Goal: Task Accomplishment & Management: Use online tool/utility

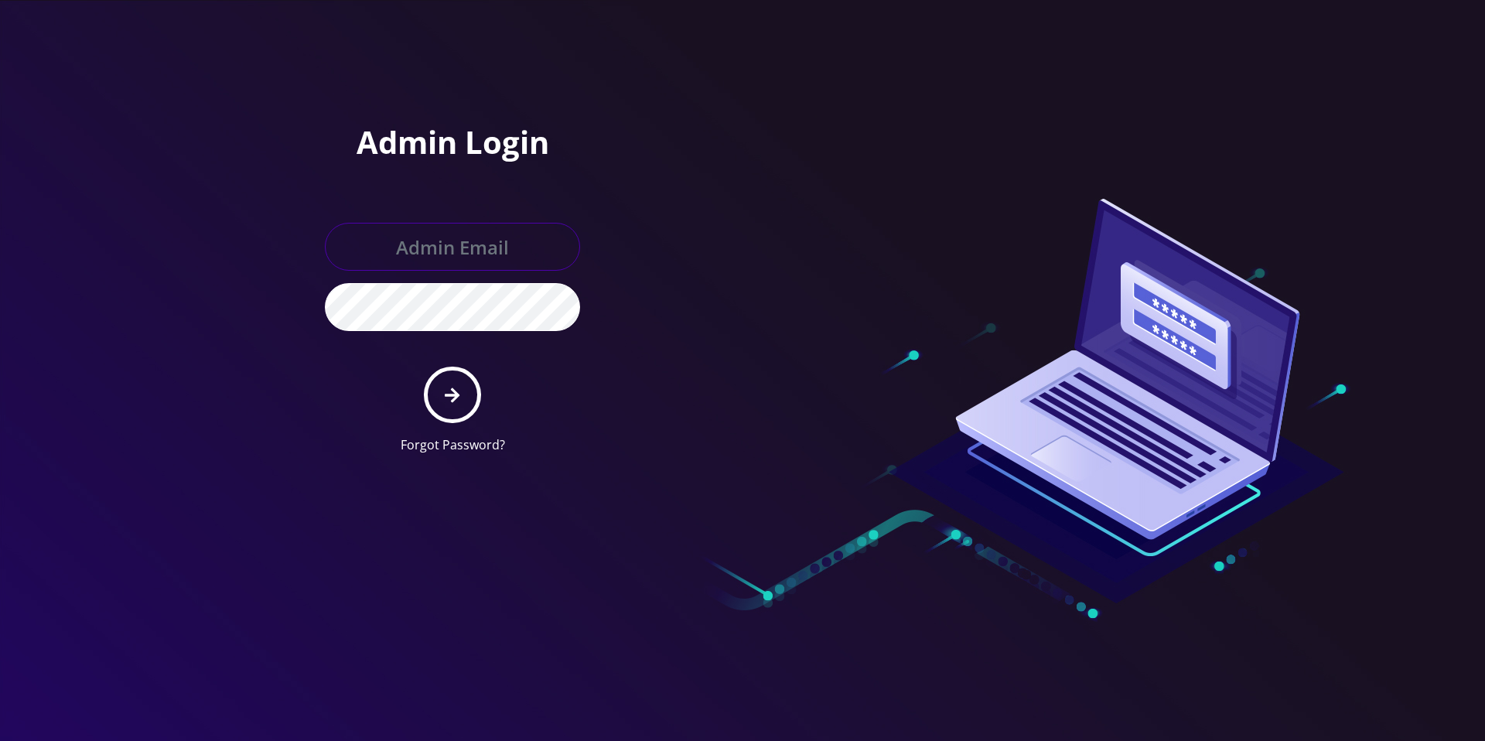
type input "master@britewireless.com"
click at [458, 388] on icon "submit" at bounding box center [452, 395] width 15 height 17
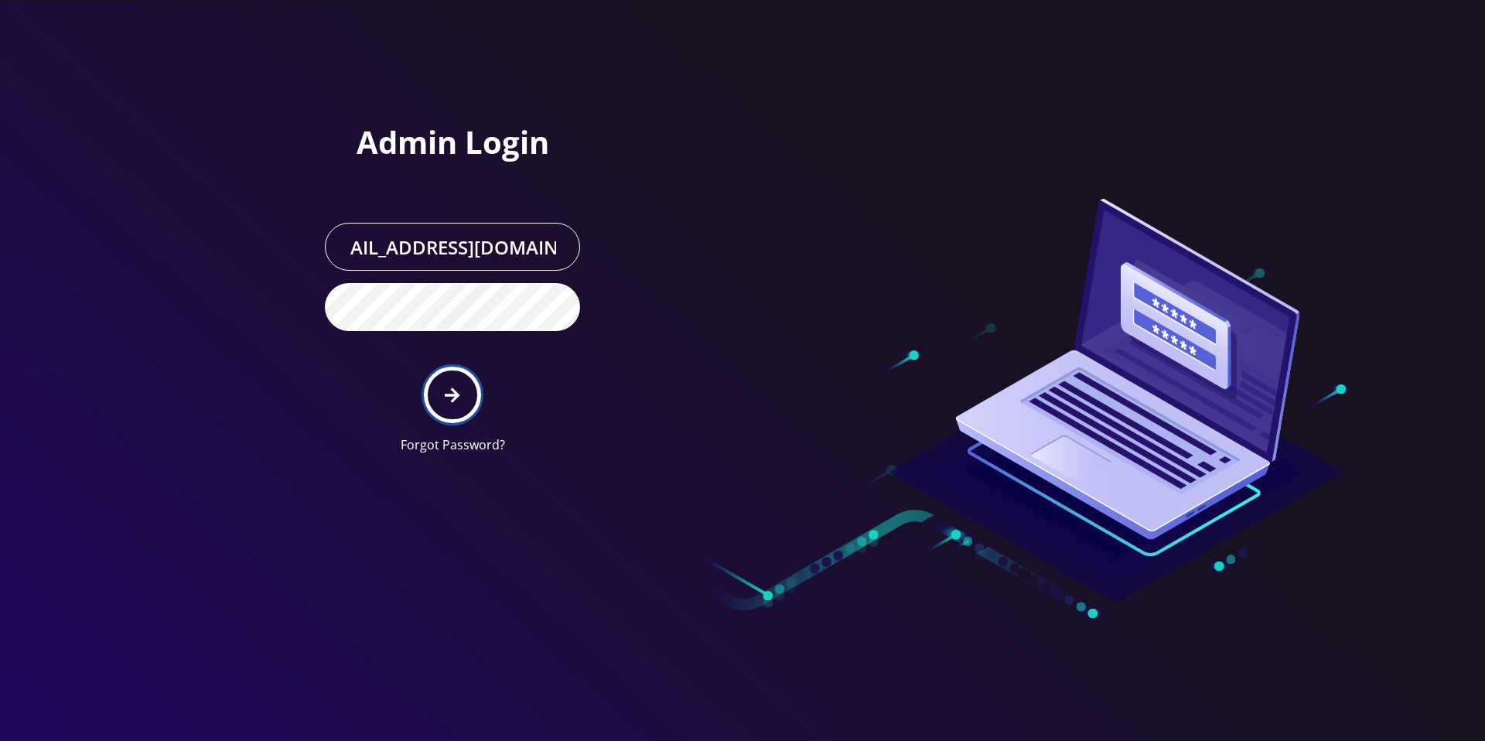
scroll to position [0, 0]
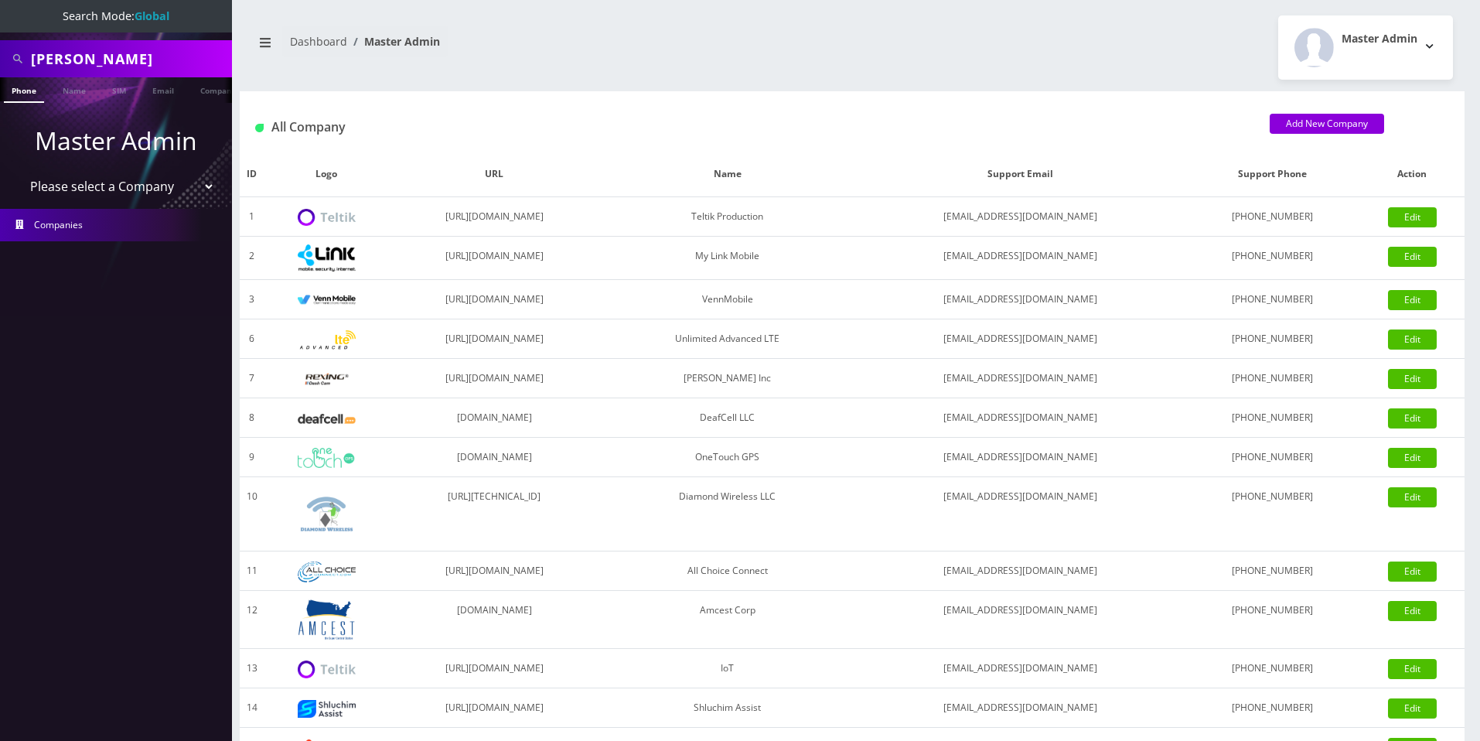
click at [151, 186] on select "Please select a Company Teltik Production My Link Mobile VennMobile Unlimited A…" at bounding box center [116, 186] width 197 height 29
select select "13"
click at [18, 172] on select "Please select a Company Teltik Production My Link Mobile VennMobile Unlimited A…" at bounding box center [116, 186] width 197 height 29
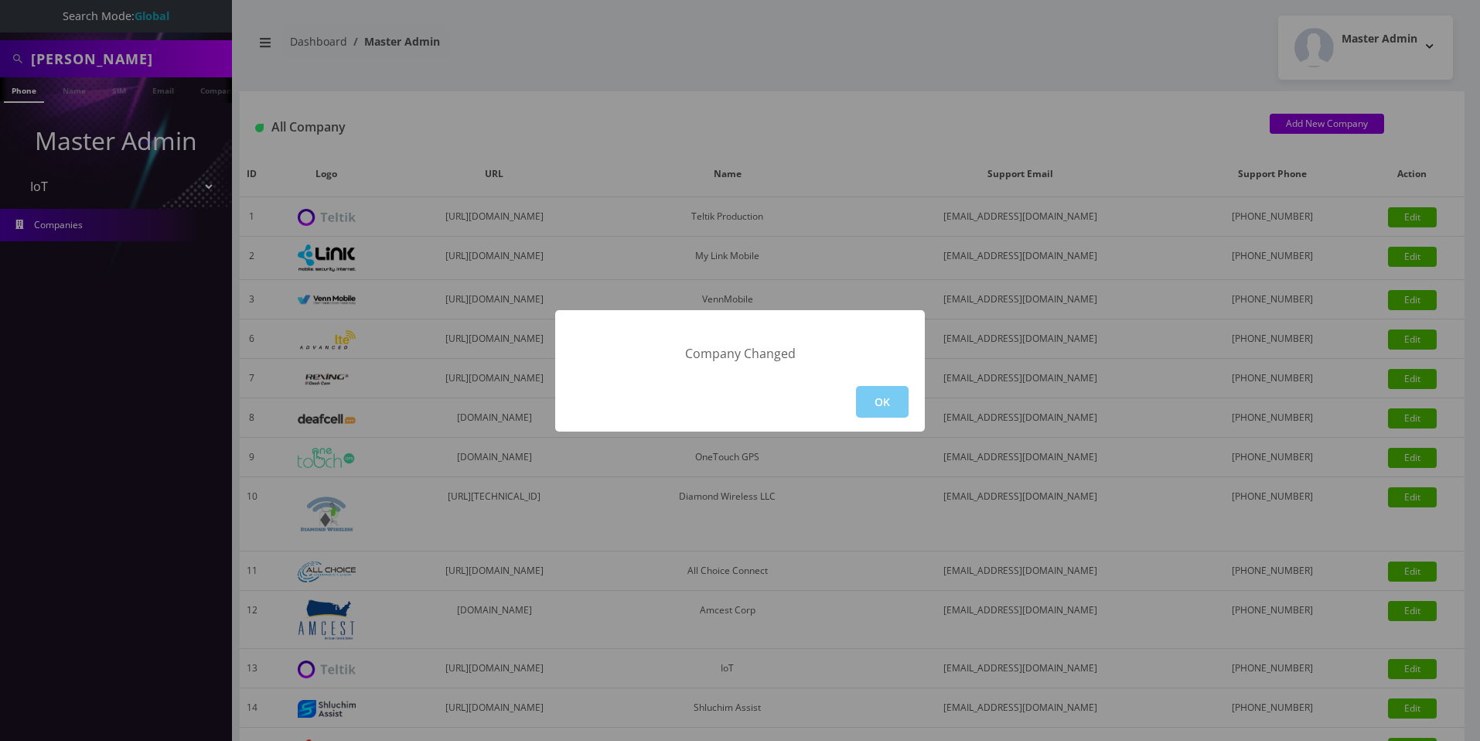
click at [883, 403] on button "OK" at bounding box center [882, 402] width 53 height 32
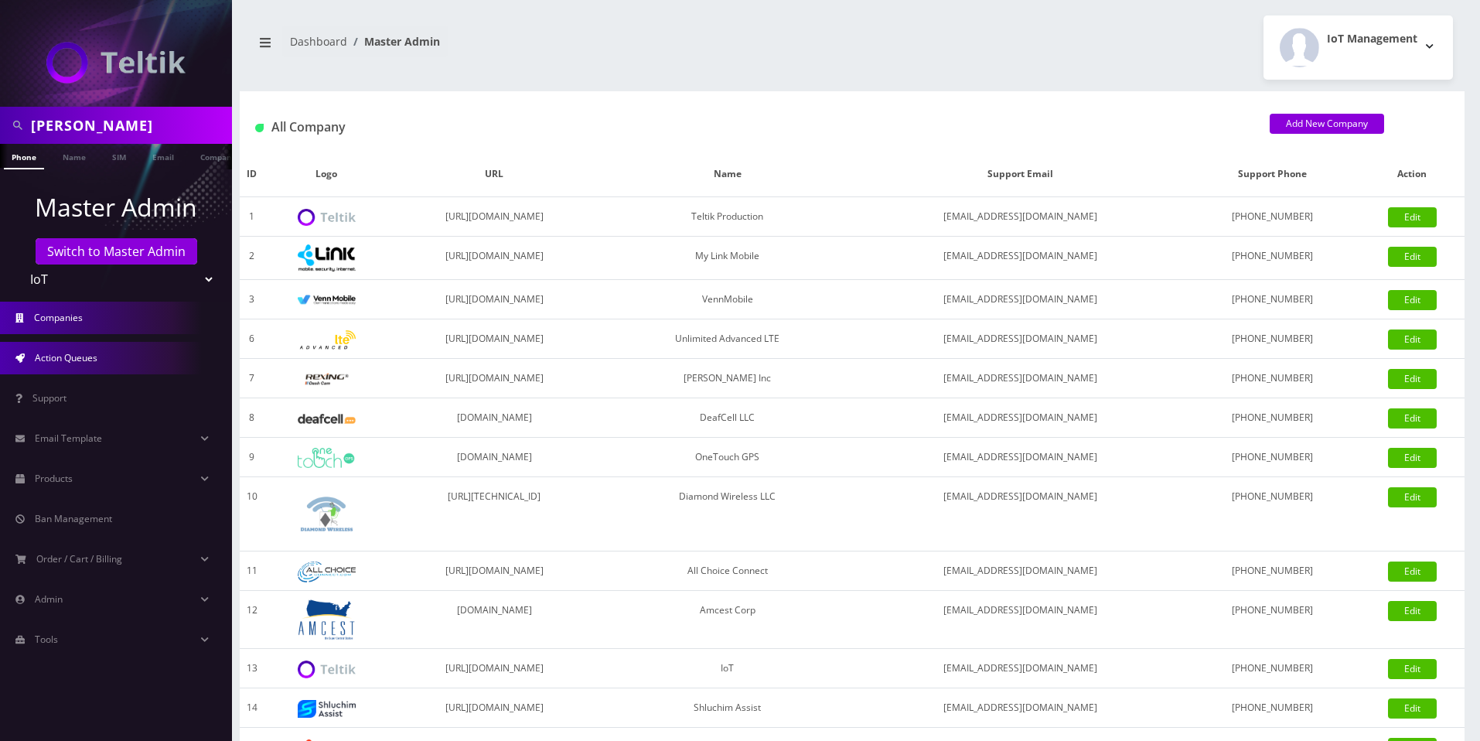
click at [90, 364] on link "Action Queues" at bounding box center [116, 358] width 232 height 32
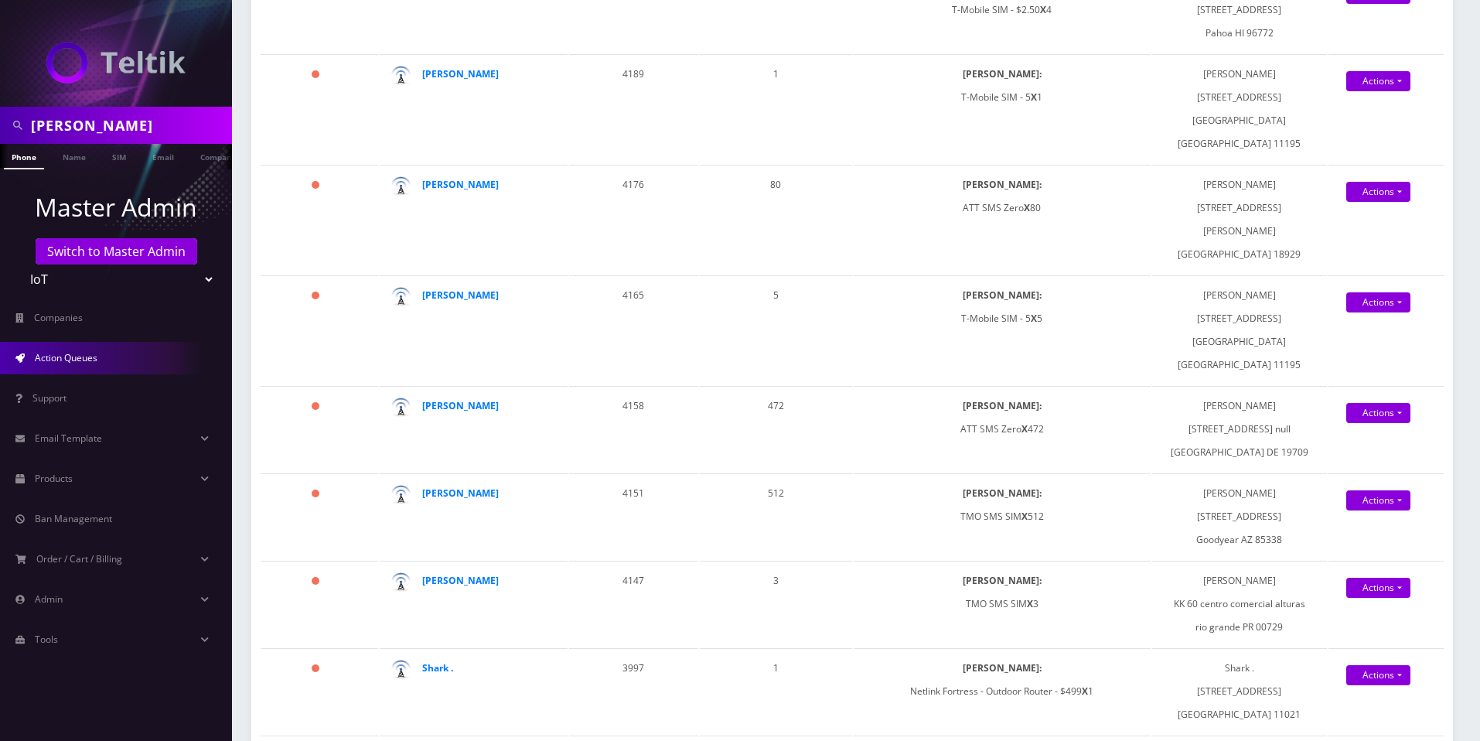
scroll to position [1564, 0]
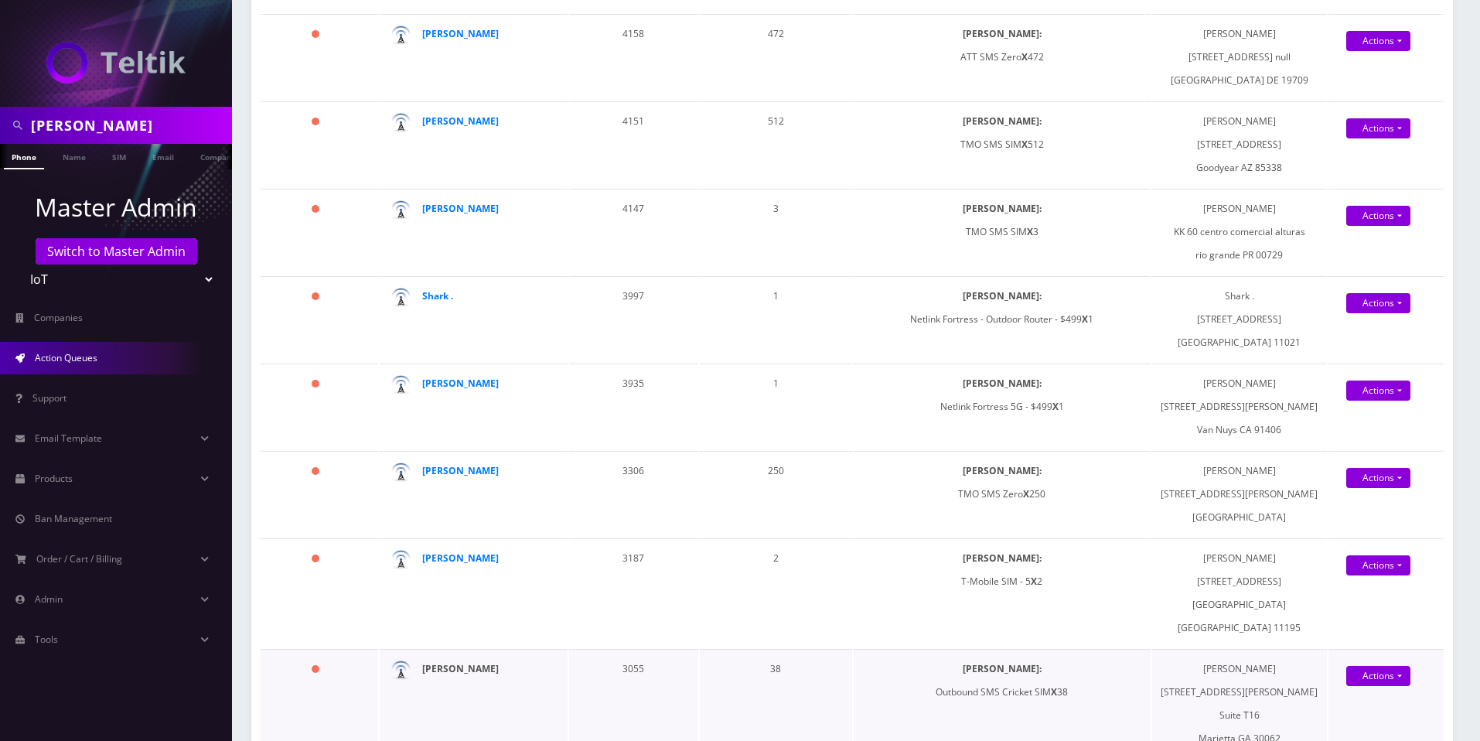
click at [489, 662] on strong "[PERSON_NAME]" at bounding box center [460, 668] width 77 height 13
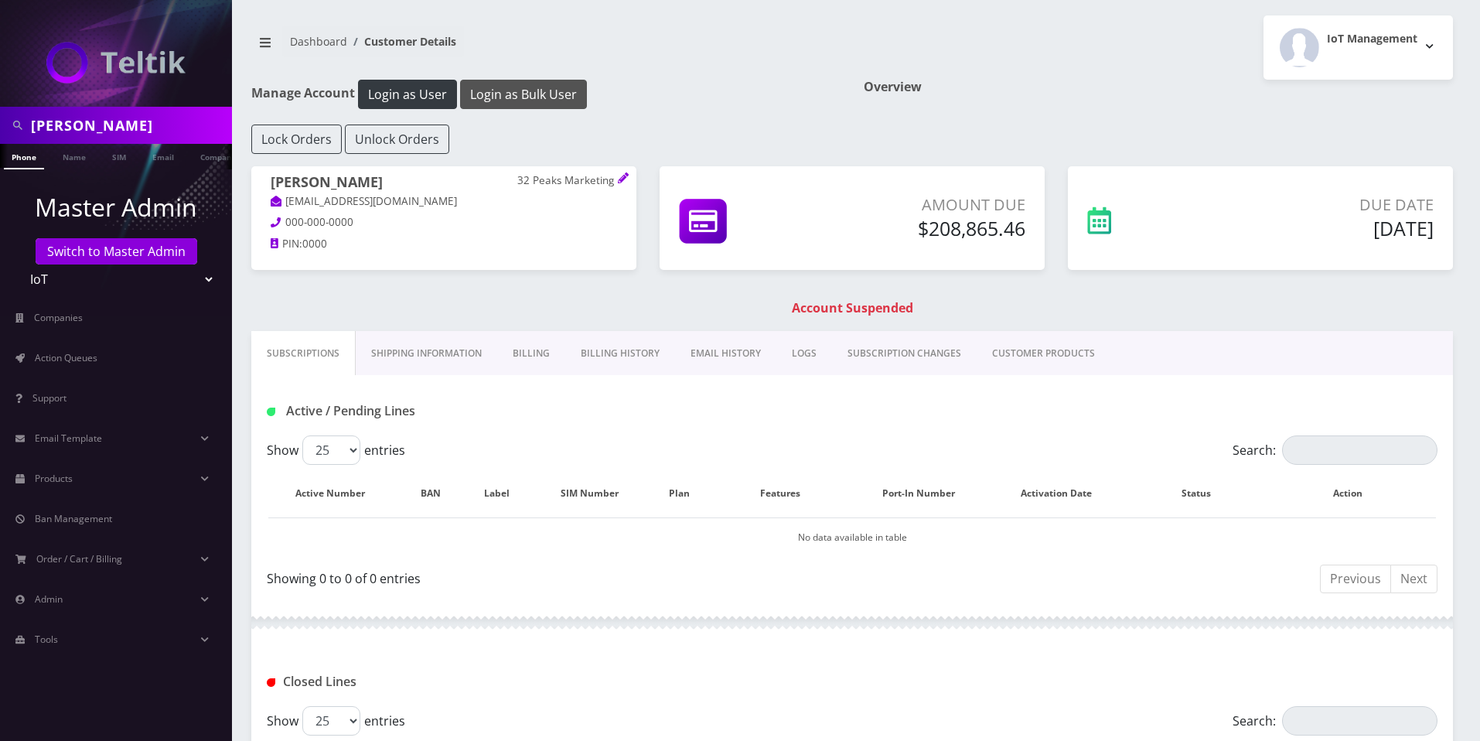
click at [522, 95] on button "Login as Bulk User" at bounding box center [523, 94] width 127 height 29
click at [80, 363] on span "Action Queues" at bounding box center [66, 357] width 63 height 13
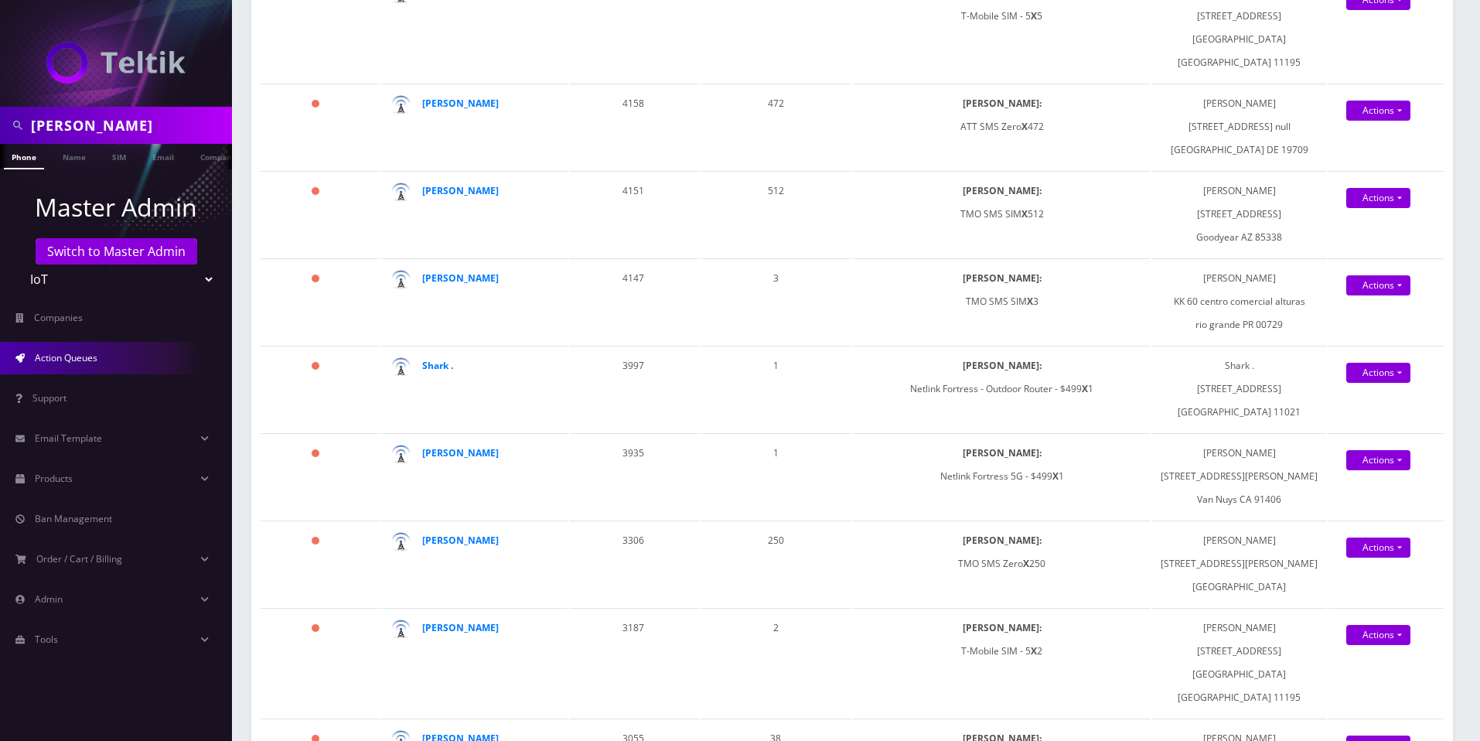
scroll to position [1564, 0]
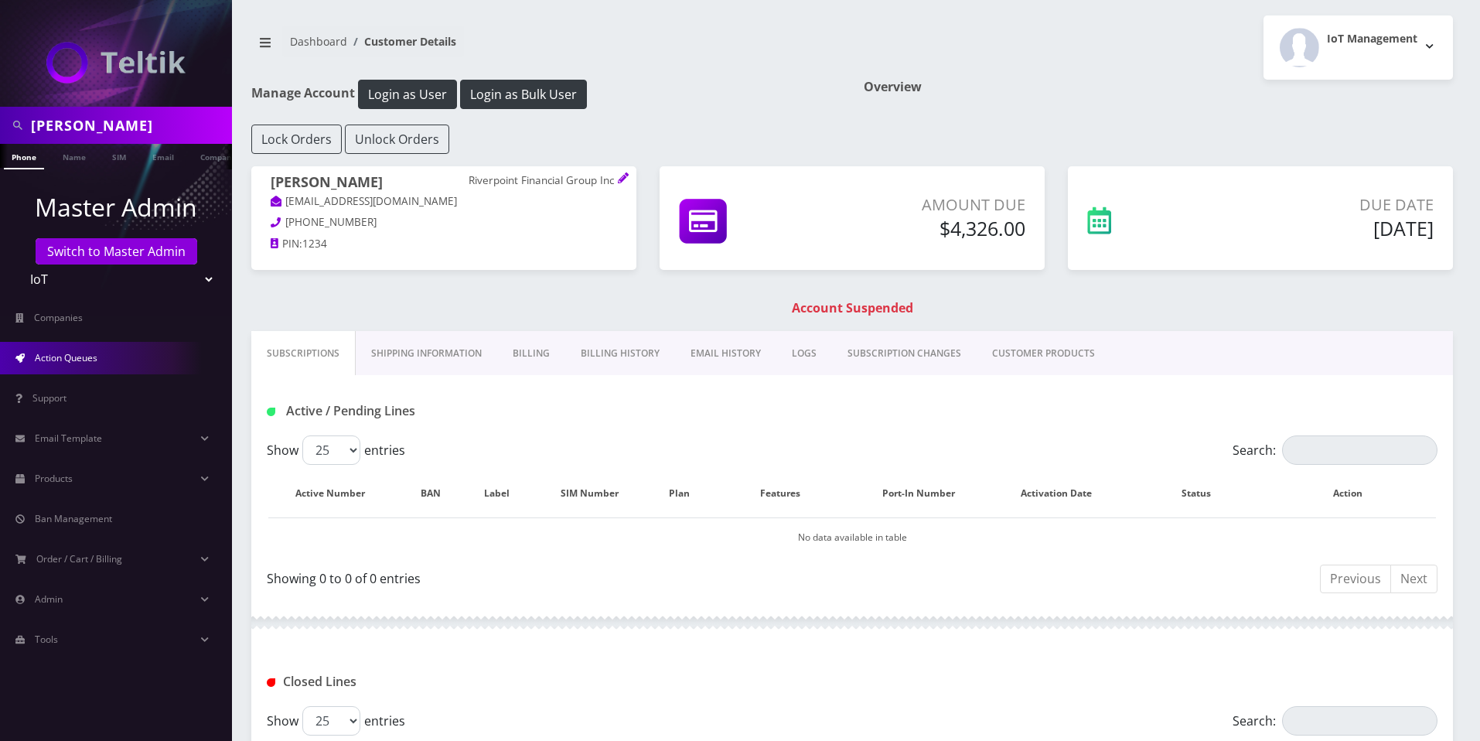
click at [107, 350] on link "Action Queues" at bounding box center [116, 358] width 232 height 32
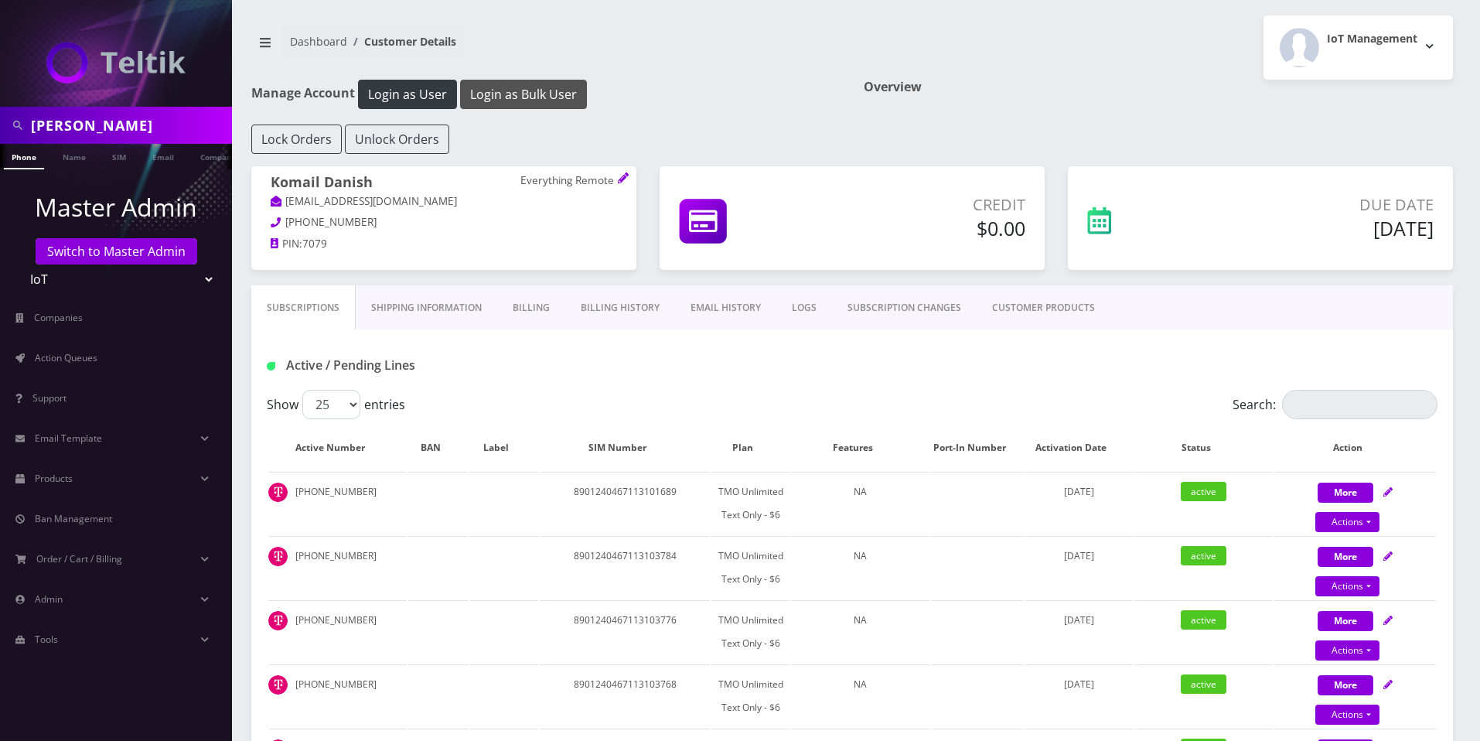
click at [534, 95] on button "Login as Bulk User" at bounding box center [523, 94] width 127 height 29
